Goal: Task Accomplishment & Management: Use online tool/utility

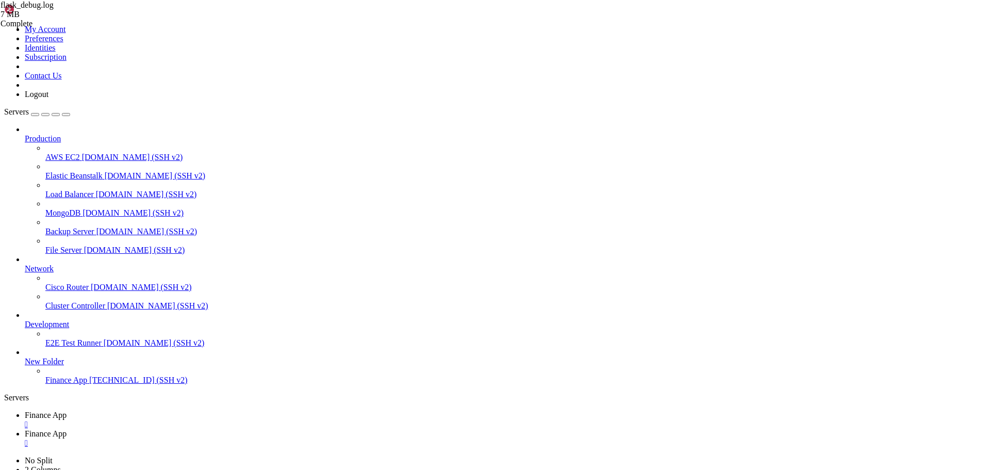
scroll to position [702, 0]
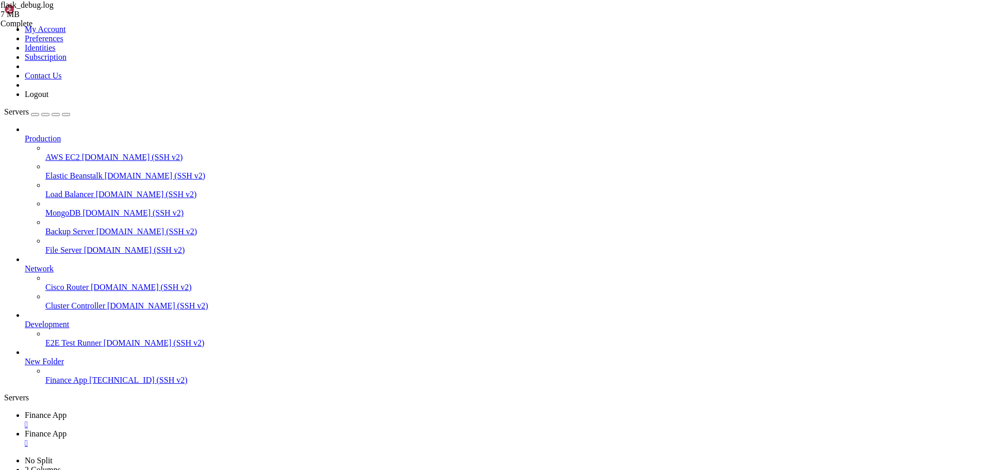
scroll to position [991, 0]
click at [226, 429] on link "Finance App " at bounding box center [506, 438] width 962 height 19
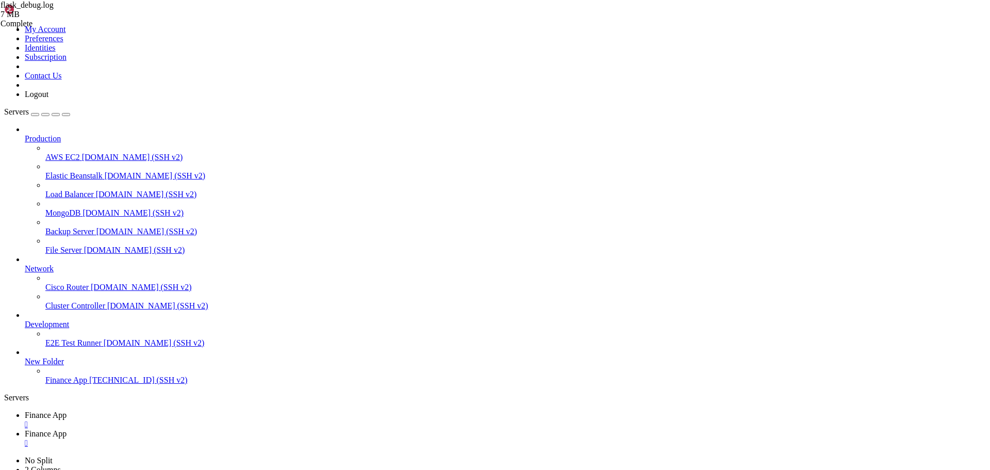
type input "/home/ubuntu/financeapp"
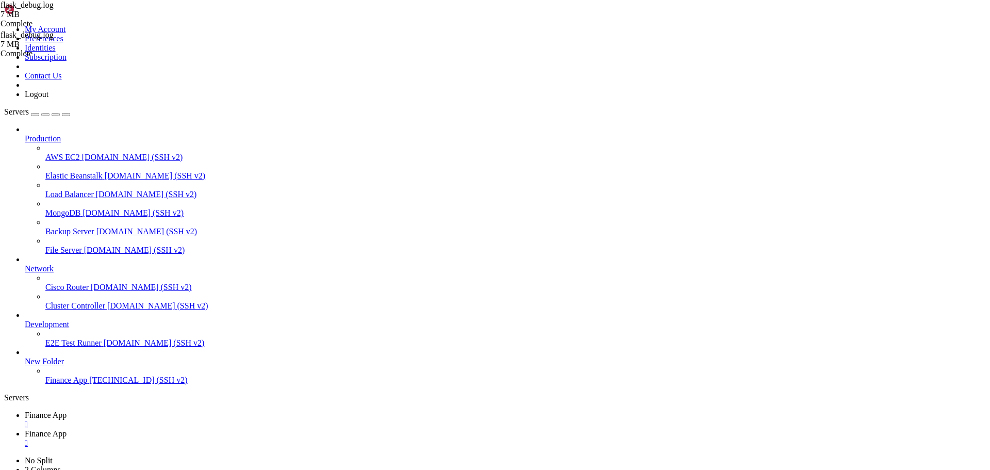
click at [67, 411] on span "Finance App" at bounding box center [46, 415] width 42 height 9
click at [67, 429] on span "Finance App" at bounding box center [46, 433] width 42 height 9
drag, startPoint x: 982, startPoint y: 33, endPoint x: 960, endPoint y: 40, distance: 23.3
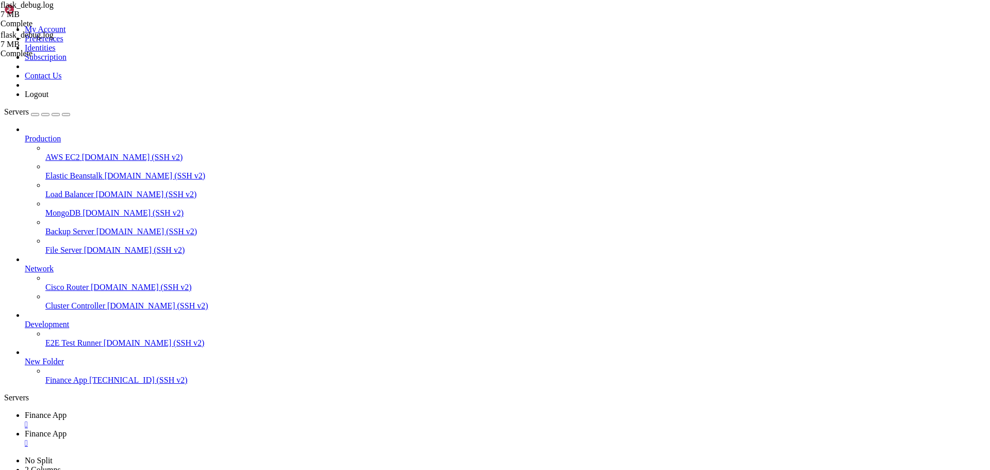
click at [152, 411] on link "Finance App " at bounding box center [506, 420] width 962 height 19
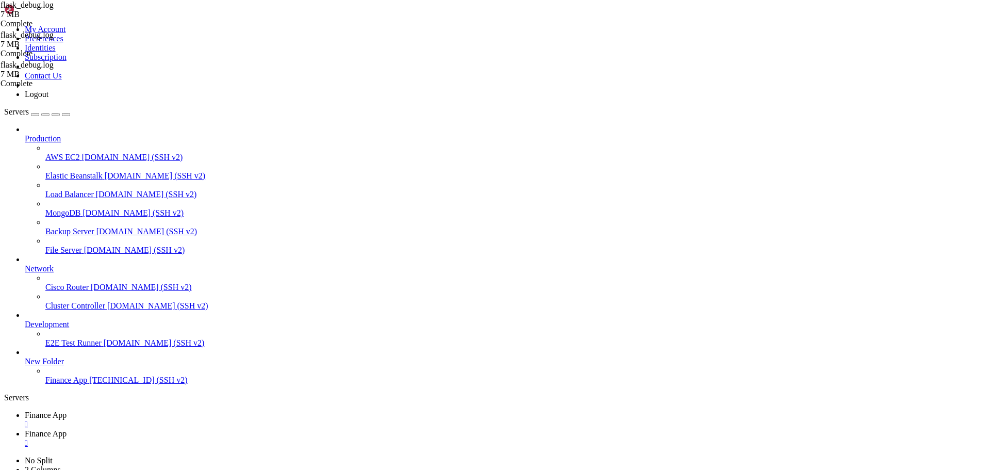
click at [67, 429] on span "Finance App" at bounding box center [46, 433] width 42 height 9
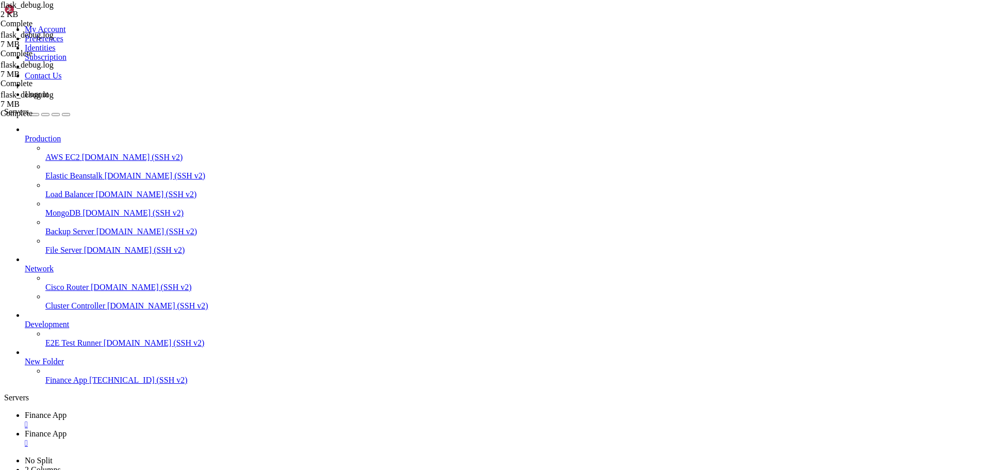
click at [67, 411] on span "Finance App" at bounding box center [46, 415] width 42 height 9
click at [67, 429] on span "Finance App" at bounding box center [46, 433] width 42 height 9
type textarea "^^^^^^^^^^^^^^^^^^^^^^^"
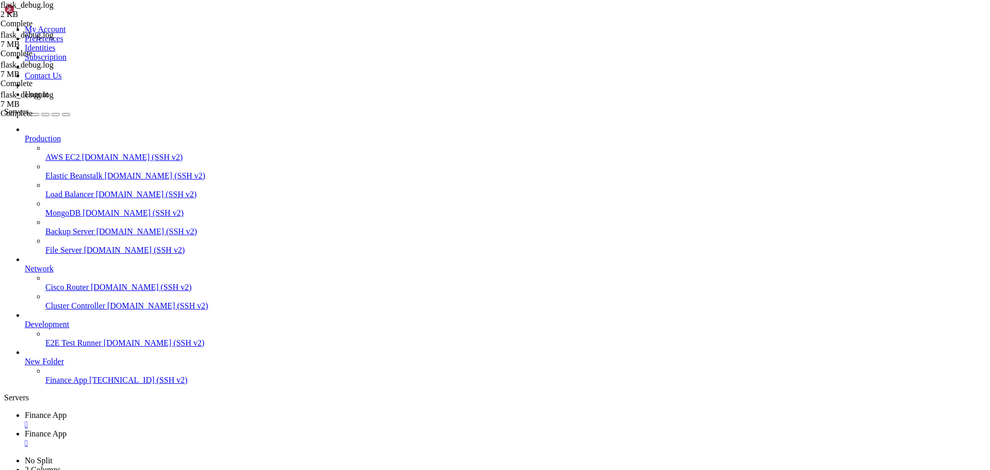
click at [172, 411] on link "Finance App " at bounding box center [506, 420] width 962 height 19
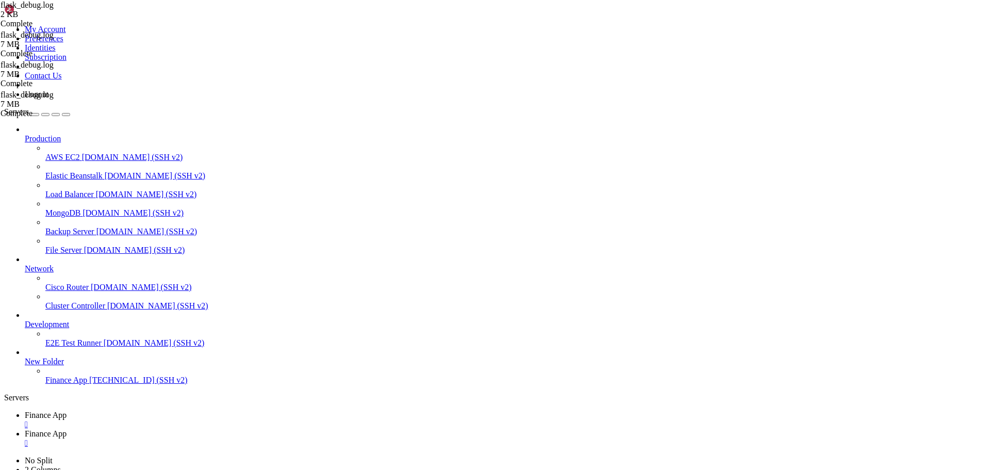
scroll to position [1842, 0]
click at [243, 429] on link "Finance App " at bounding box center [506, 438] width 962 height 19
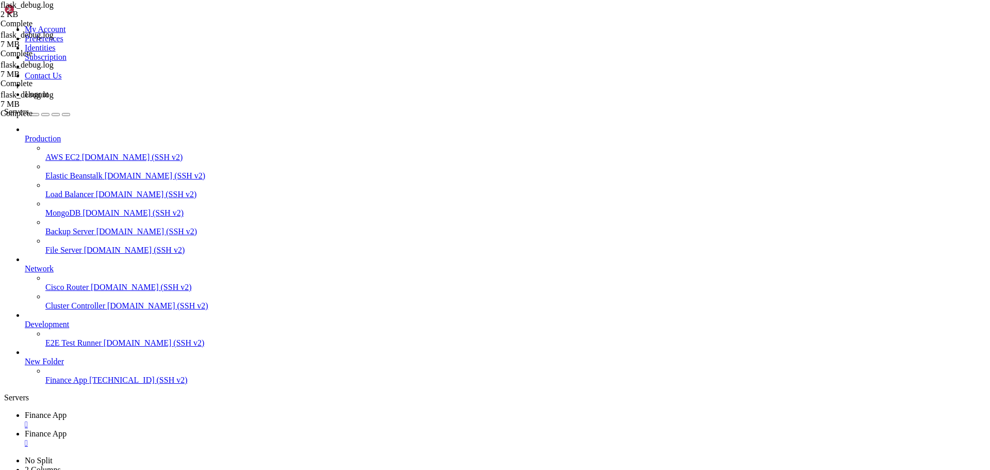
click at [176, 411] on link "Finance App " at bounding box center [506, 420] width 962 height 19
